Goal: Information Seeking & Learning: Check status

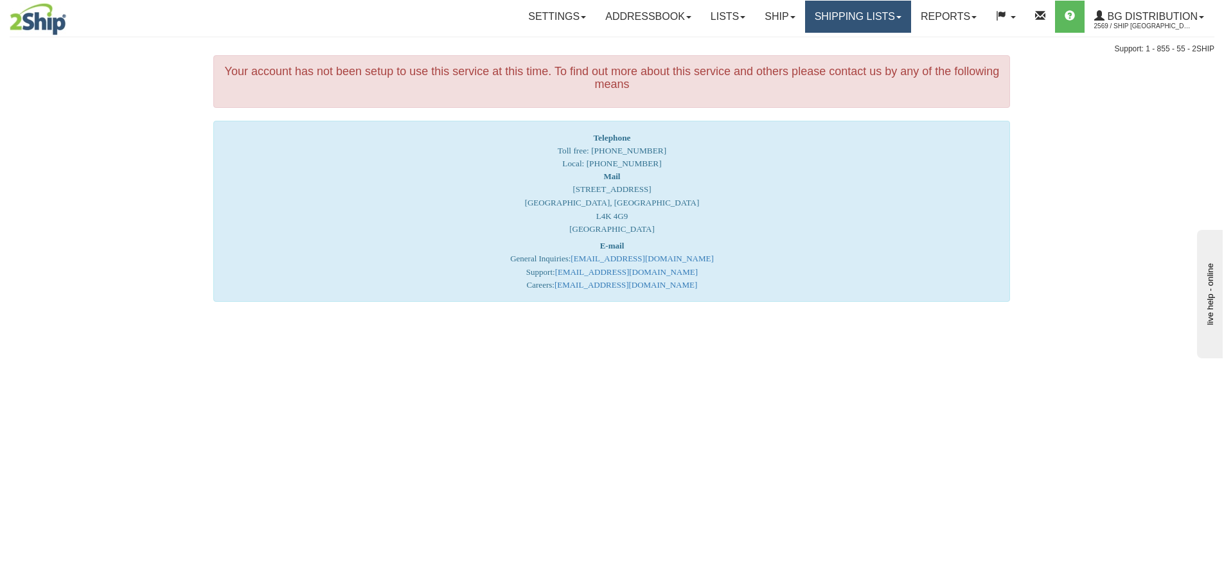
click at [854, 16] on link "Shipping lists" at bounding box center [858, 17] width 106 height 32
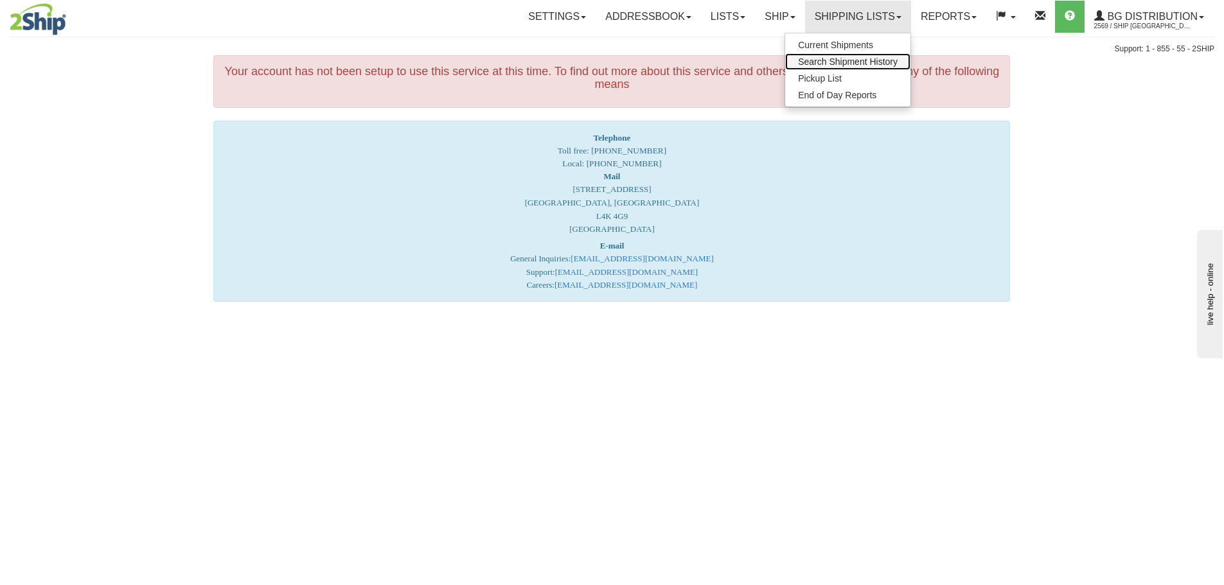
click at [831, 62] on span "Search Shipment History" at bounding box center [848, 62] width 100 height 10
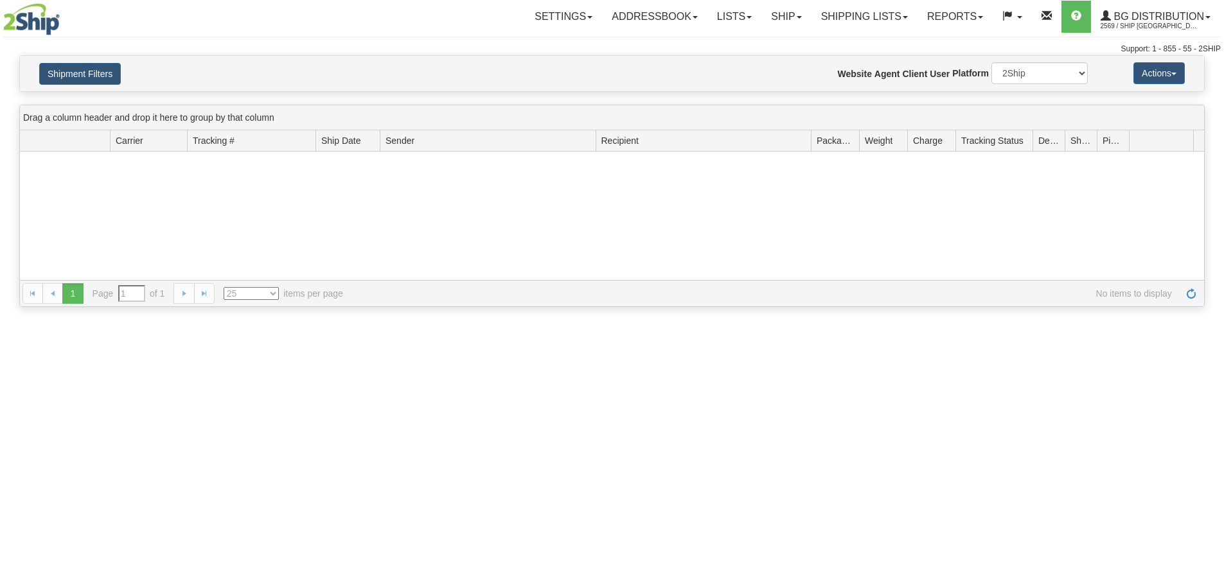
type input "From 09/28/2025 To 09/29/2025"
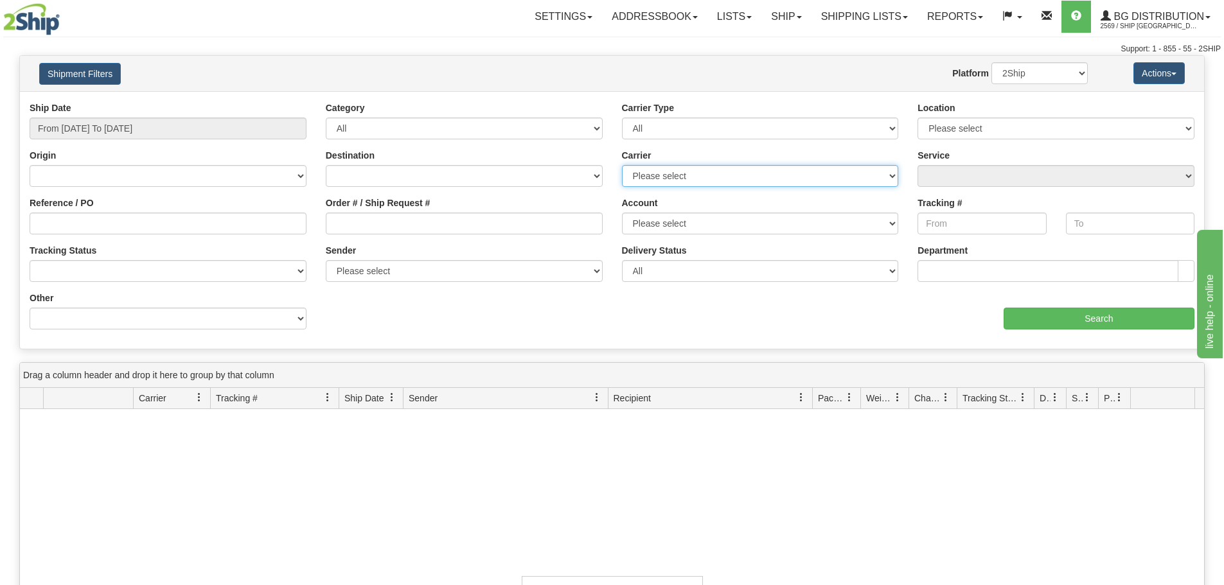
click at [695, 173] on select "Please select 2SHIP LTL 2Ship Today A&B Courier Ace Courier Canada Post Canpar …" at bounding box center [760, 176] width 277 height 22
type input "09/29/2025"
click at [152, 129] on input "From 09/28/2025 To 09/29/2025" at bounding box center [168, 129] width 277 height 22
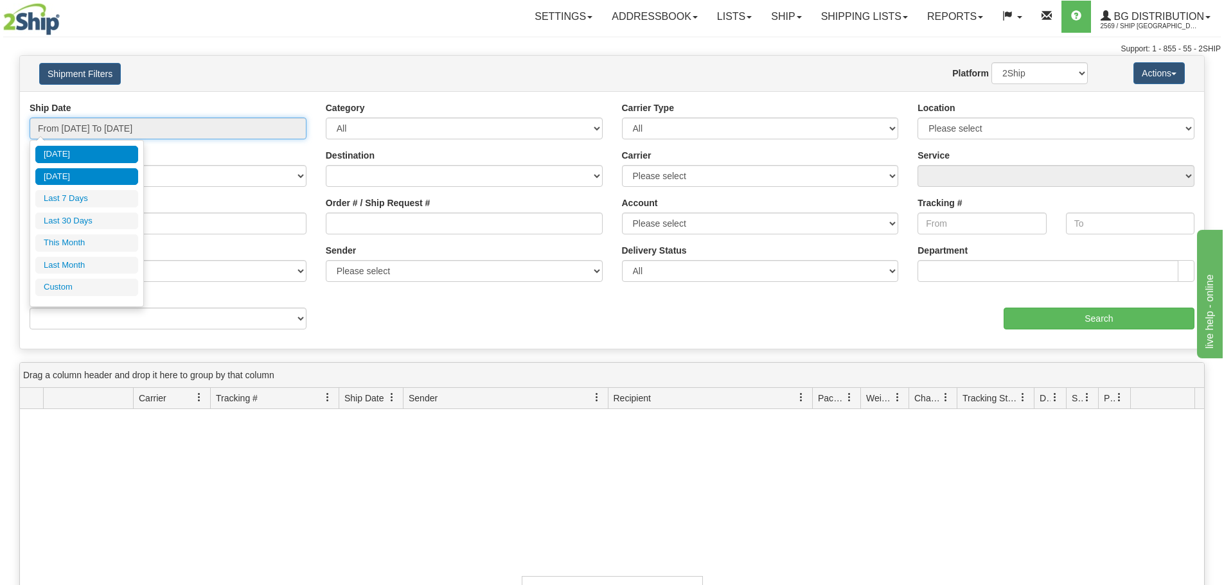
type input "09/28/2025"
type input "09/29/2025"
type input "09/01/2025"
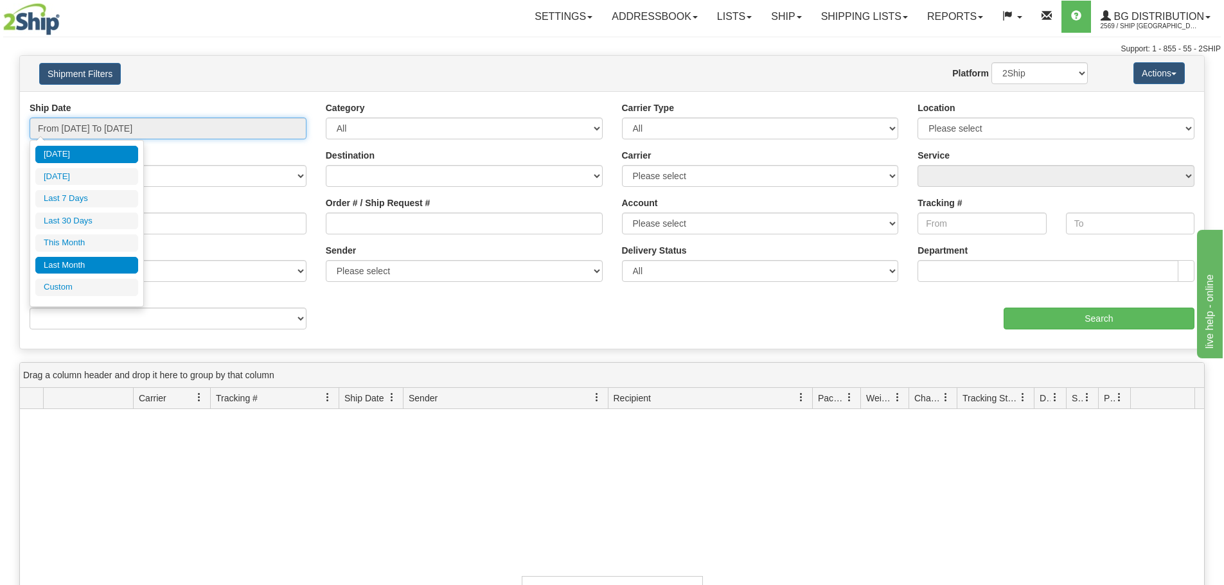
type input "09/30/2025"
type input "09/29/2025"
type input "08/01/2025"
type input "08/31/2025"
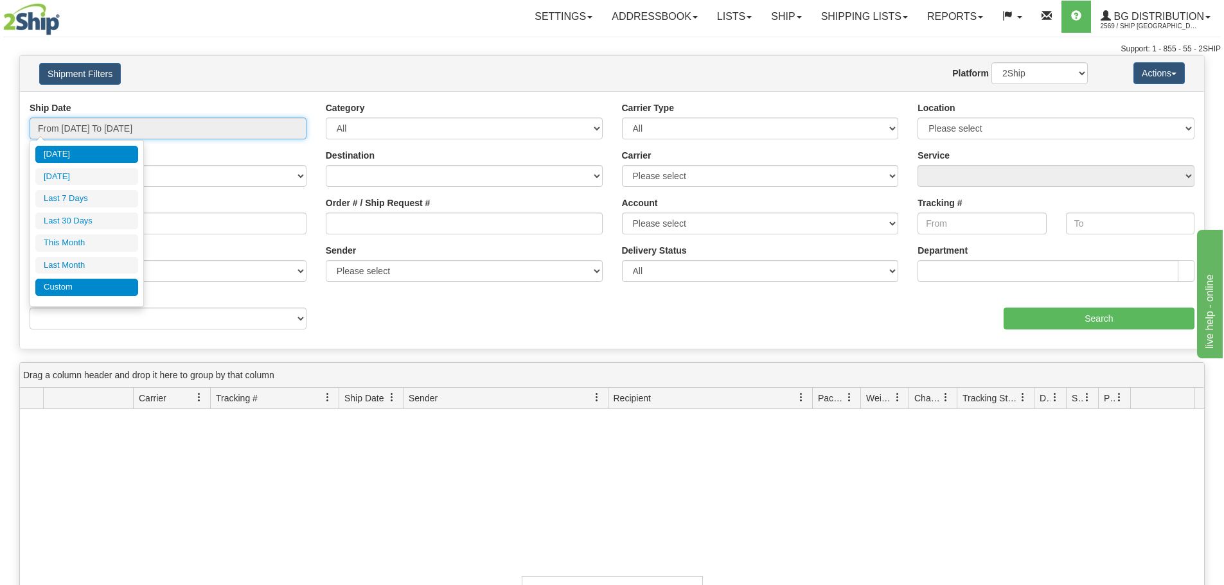
type input "09/29/2025"
click at [85, 288] on li "Custom" at bounding box center [86, 287] width 103 height 17
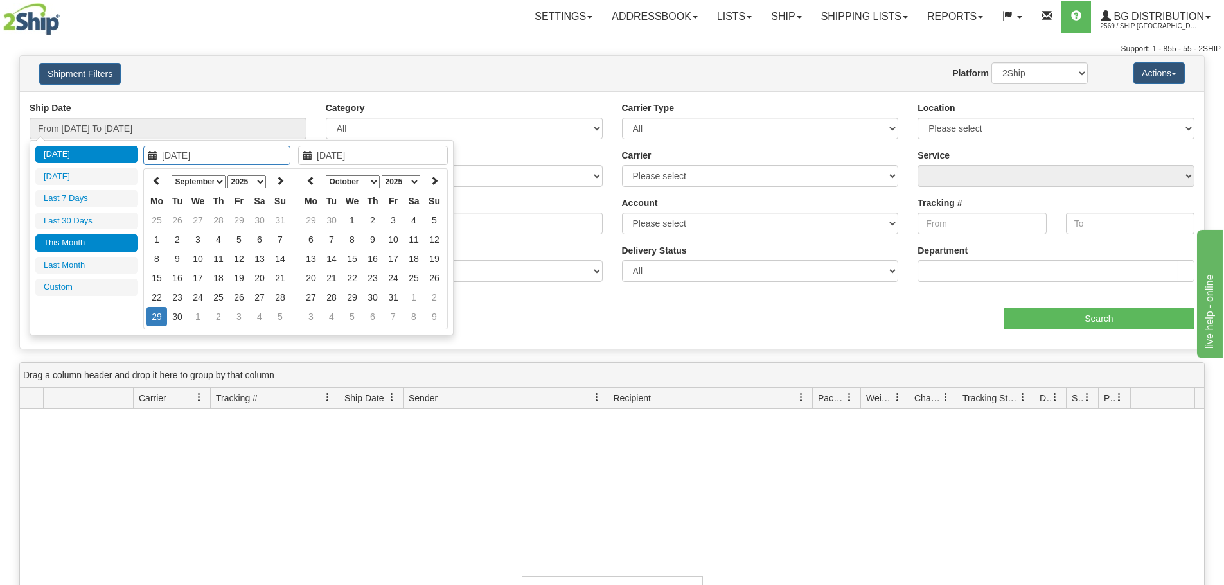
type input "08/01/2025"
type input "08/31/2025"
type input "09/29/2025"
type input "09/01/2025"
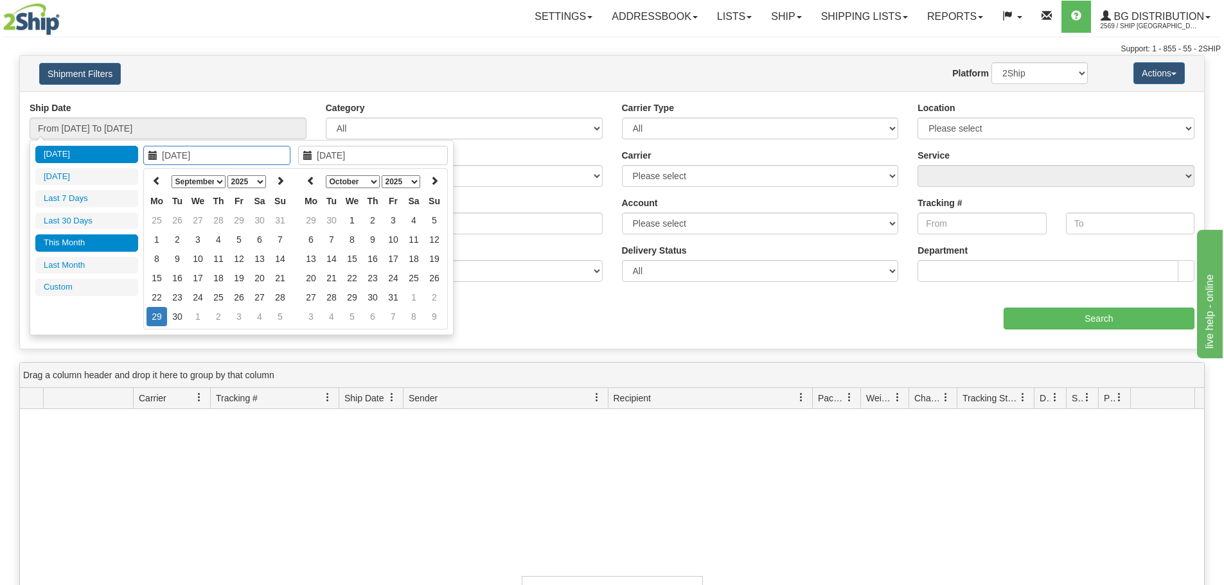
type input "09/30/2025"
type input "09/29/2025"
type input "09/01/2025"
type input "09/30/2025"
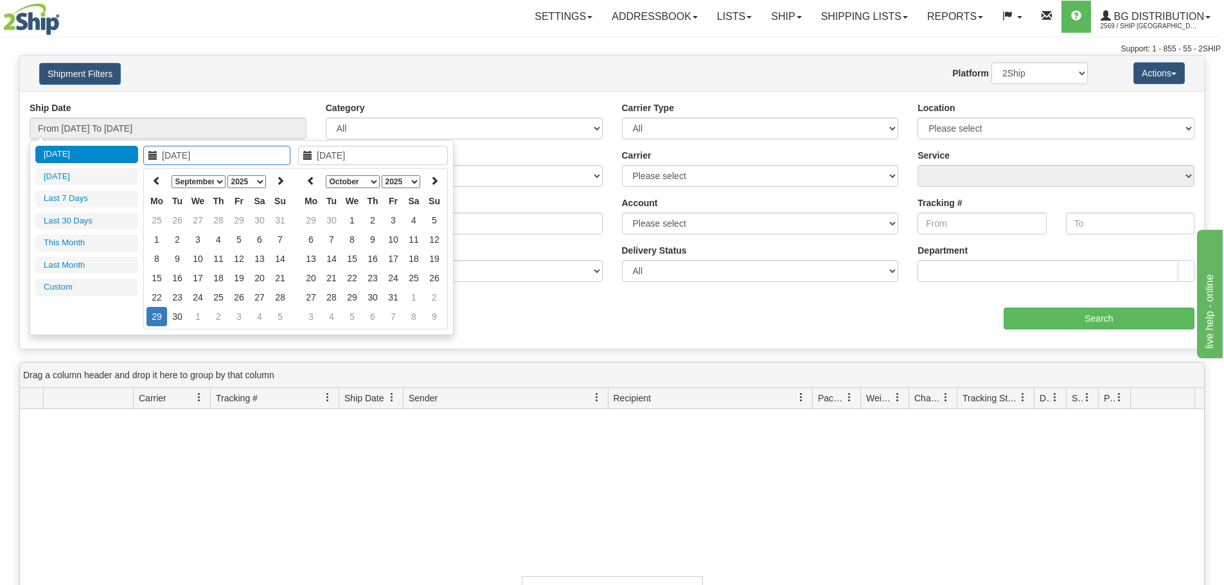
type input "09/29/2025"
type input "09/22/2025"
click at [163, 297] on td "22" at bounding box center [157, 297] width 21 height 19
click at [309, 183] on icon at bounding box center [311, 180] width 9 height 9
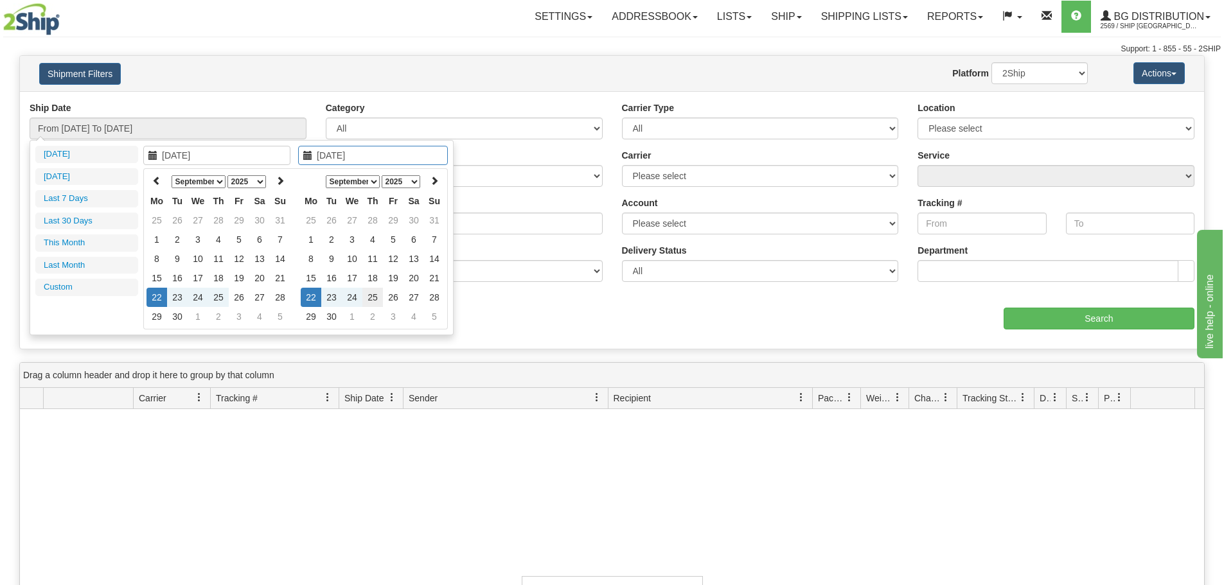
type input "09/25/2025"
click at [367, 302] on td "25" at bounding box center [372, 297] width 21 height 19
type input "From 09/22/2025 To 09/25/2025"
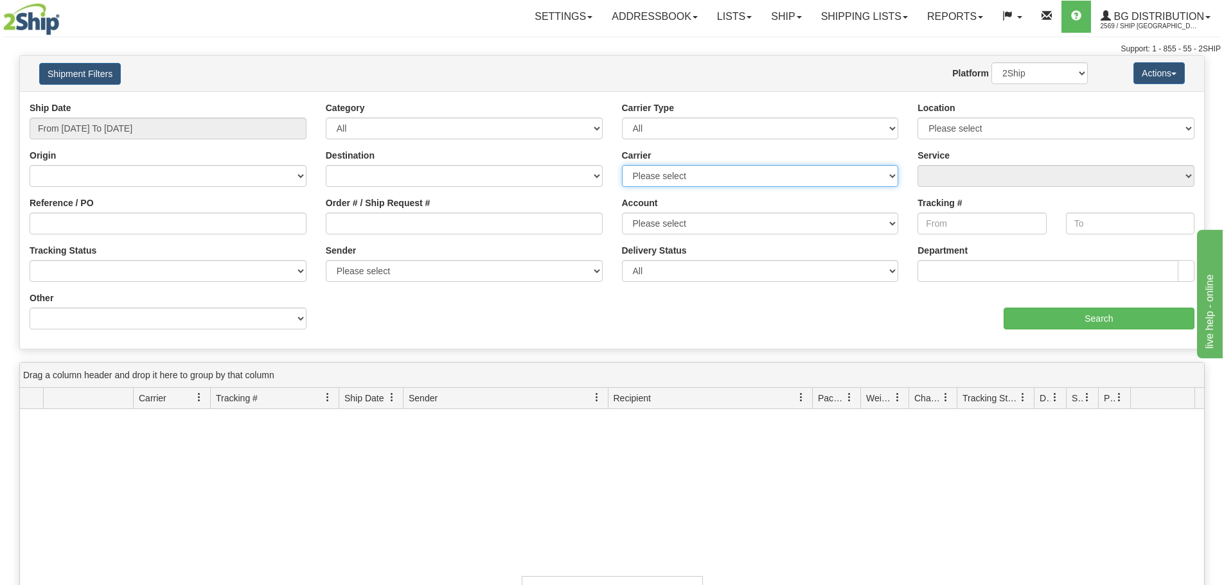
click at [685, 172] on select "Please select 2SHIP LTL 2Ship Today A&B Courier Ace Courier Canada Post Canpar …" at bounding box center [760, 176] width 277 height 22
select select "11"
click at [622, 165] on select "Please select 2SHIP LTL 2Ship Today A&B Courier Ace Courier Canada Post Canpar …" at bounding box center [760, 176] width 277 height 22
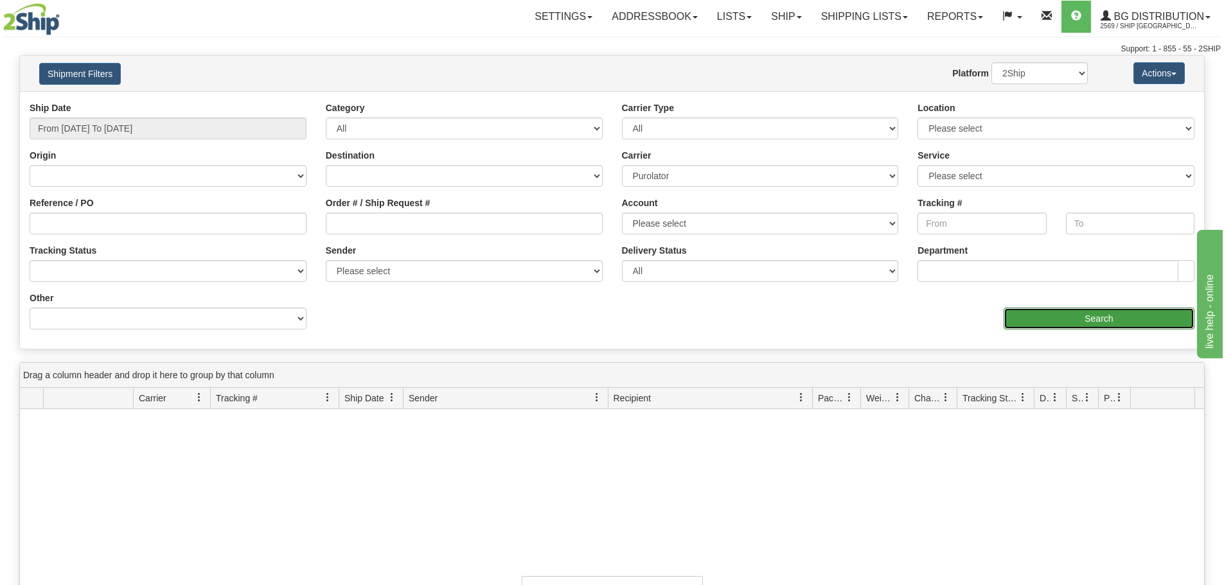
click at [1112, 322] on input "Search" at bounding box center [1099, 319] width 191 height 22
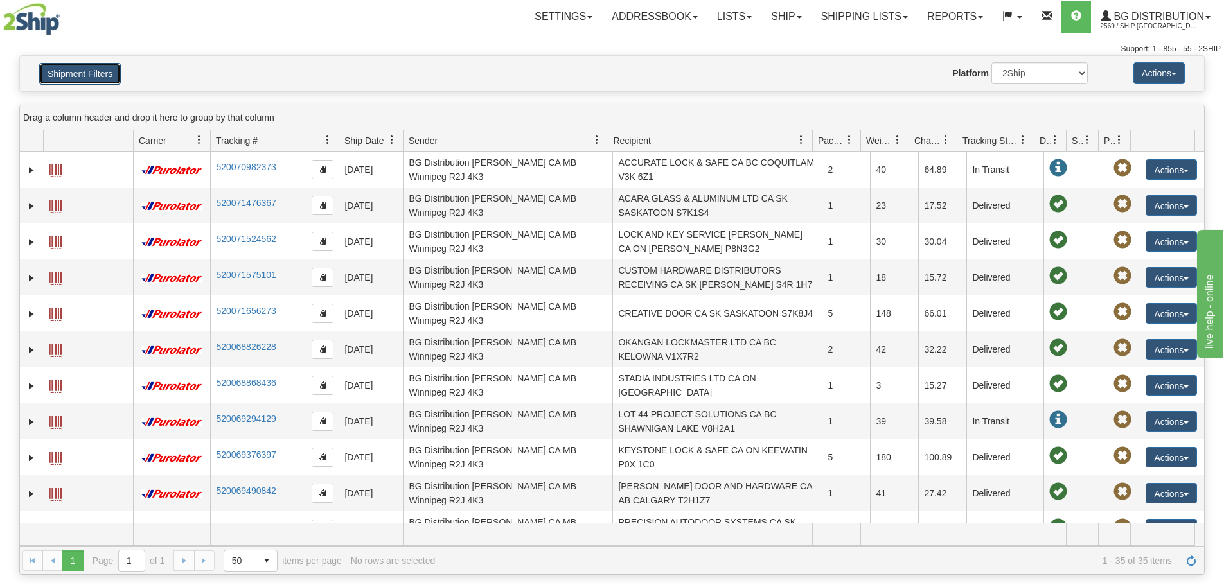
click at [88, 74] on button "Shipment Filters" at bounding box center [80, 74] width 82 height 22
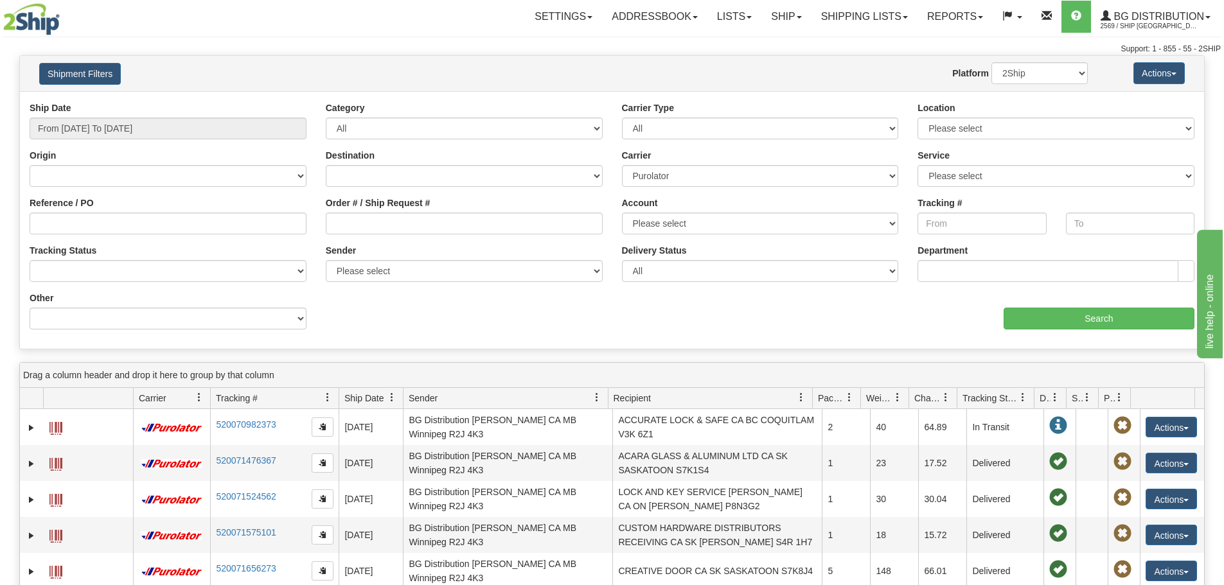
drag, startPoint x: 177, startPoint y: 108, endPoint x: 177, endPoint y: 119, distance: 10.9
click at [177, 111] on div "Ship Date From 09/22/2025 To 09/25/2025" at bounding box center [168, 121] width 277 height 38
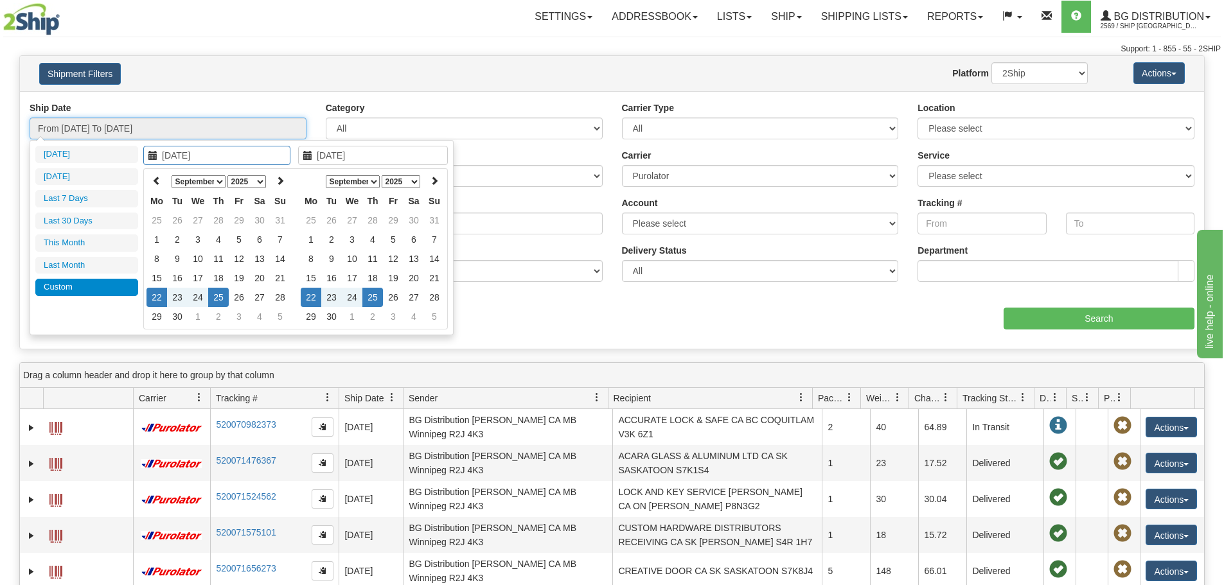
click at [177, 120] on input "From 09/22/2025 To 09/25/2025" at bounding box center [168, 129] width 277 height 22
type input "09/12/2025"
click at [245, 256] on td "12" at bounding box center [239, 258] width 21 height 19
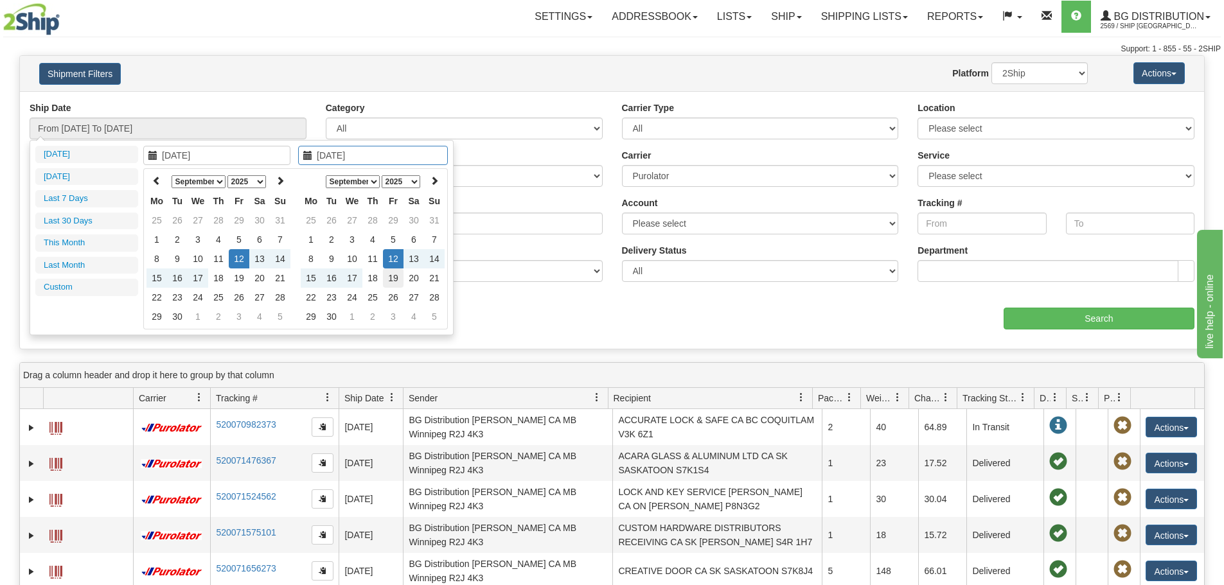
type input "09/19/2025"
click at [392, 277] on td "19" at bounding box center [393, 278] width 21 height 19
type input "From 09/12/2025 To 09/19/2025"
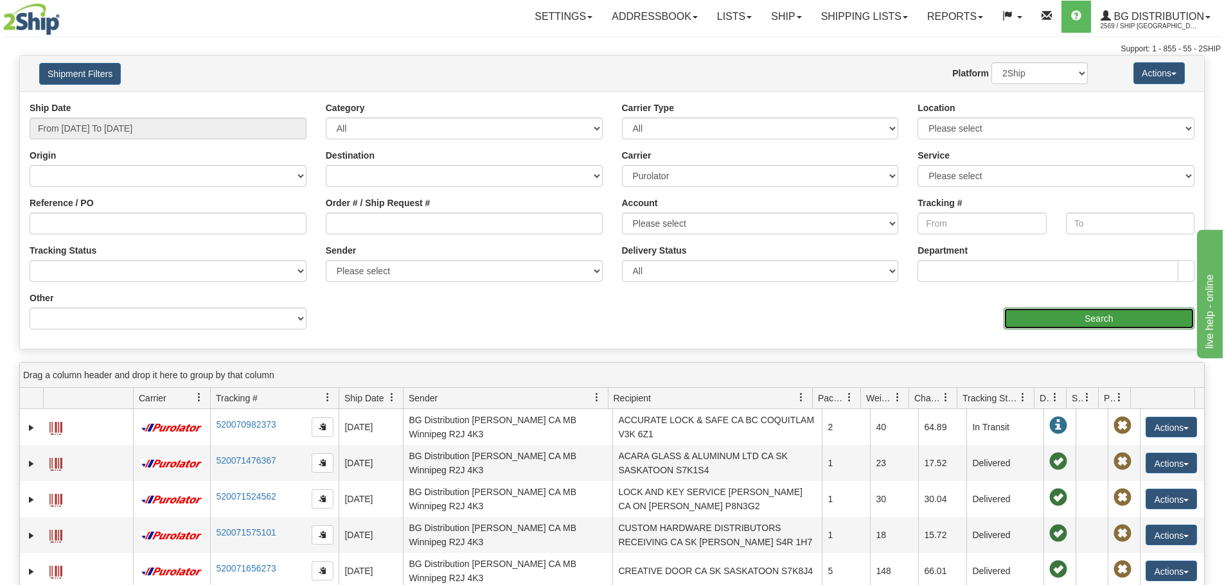
click at [1121, 316] on input "Search" at bounding box center [1099, 319] width 191 height 22
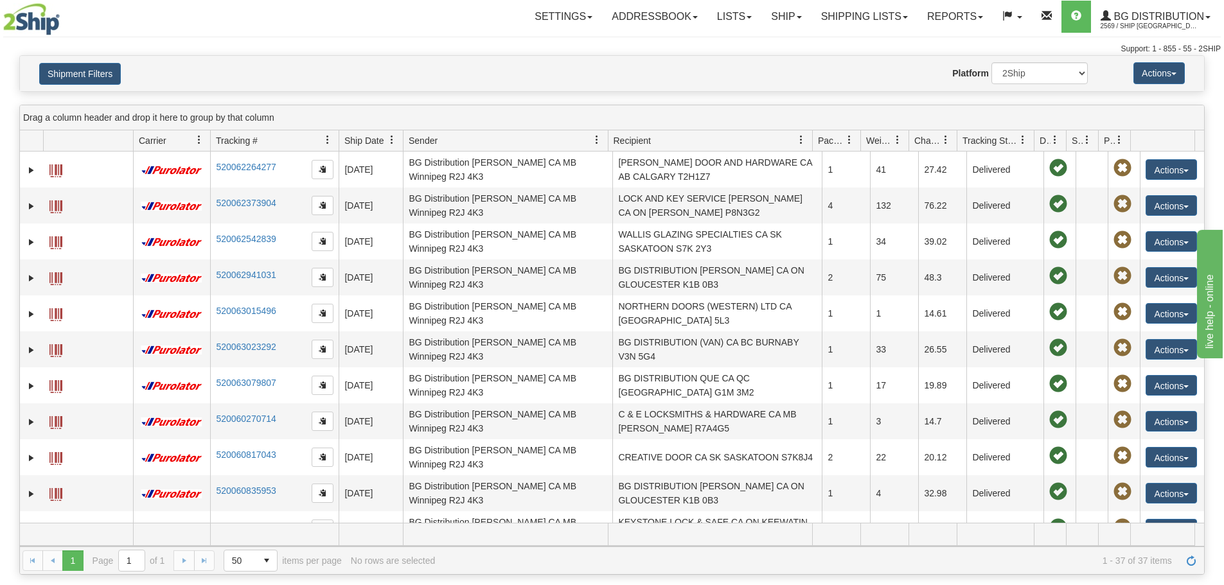
click at [377, 143] on span "Ship Date" at bounding box center [363, 140] width 39 height 13
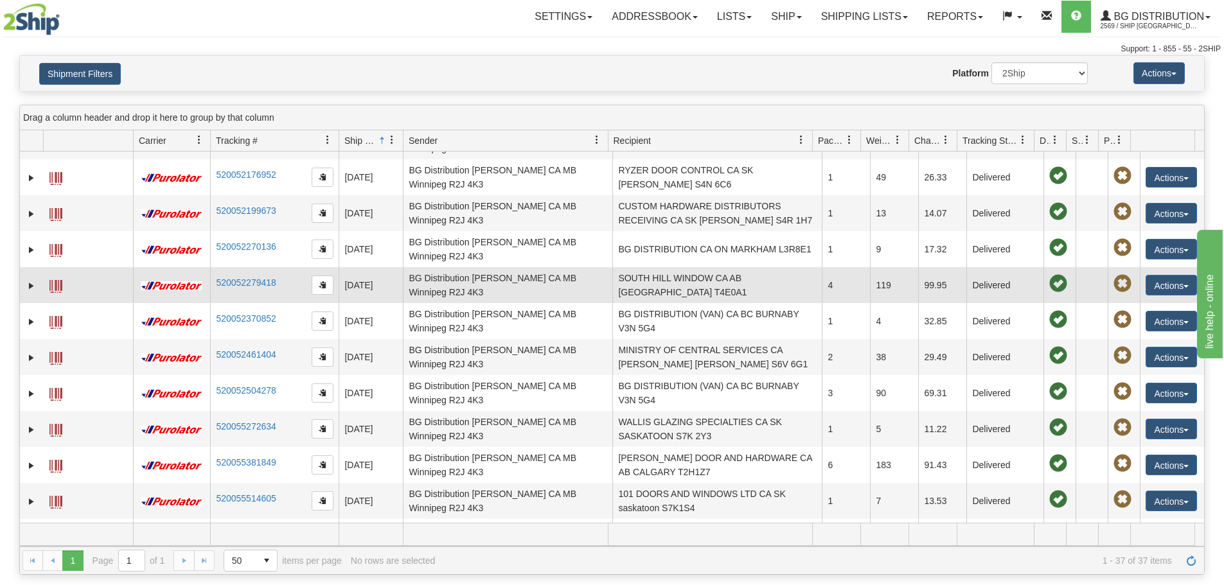
scroll to position [129, 0]
